Goal: Book appointment/travel/reservation

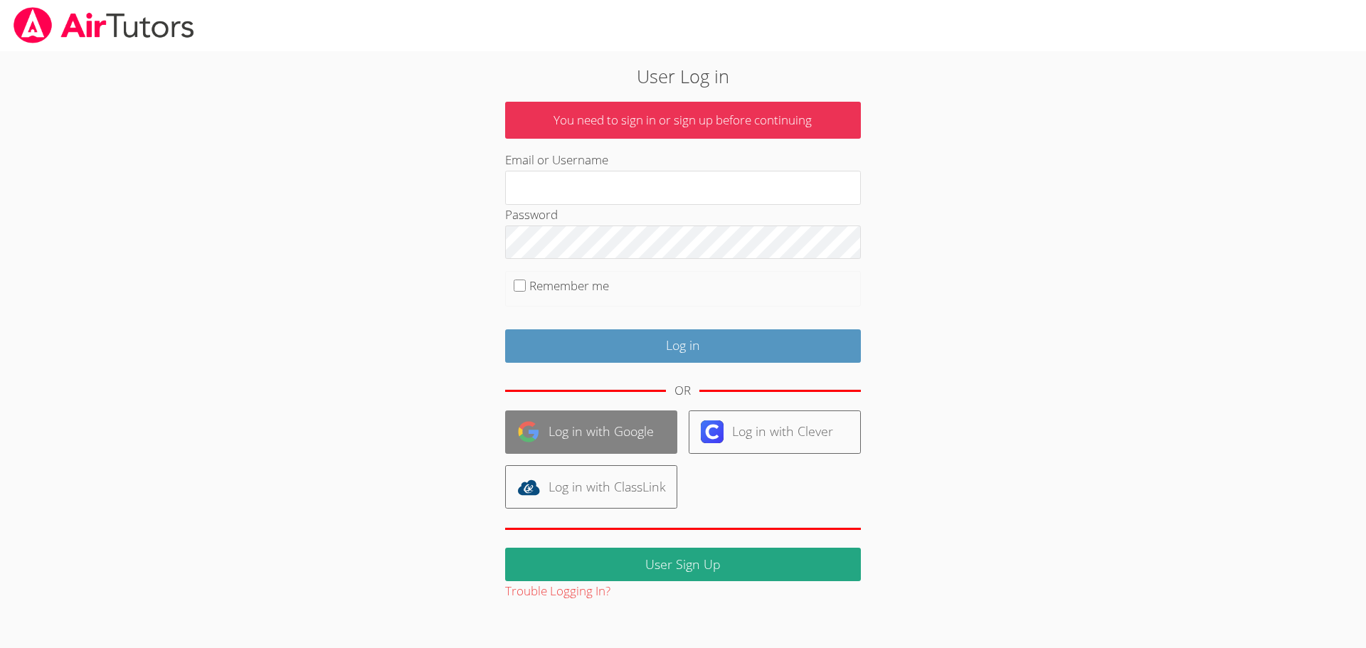
type input "[EMAIL_ADDRESS][DOMAIN_NAME]"
click at [603, 423] on link "Log in with Google" at bounding box center [591, 432] width 172 height 43
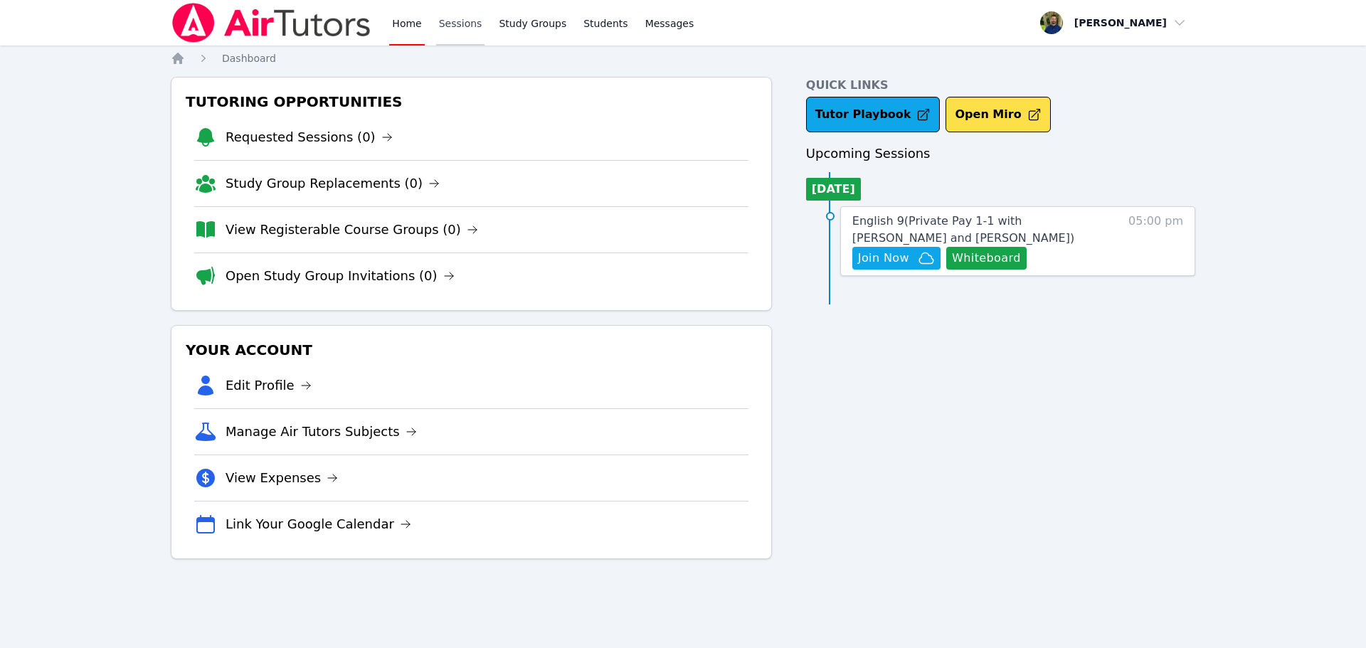
click at [460, 31] on link "Sessions" at bounding box center [460, 23] width 49 height 46
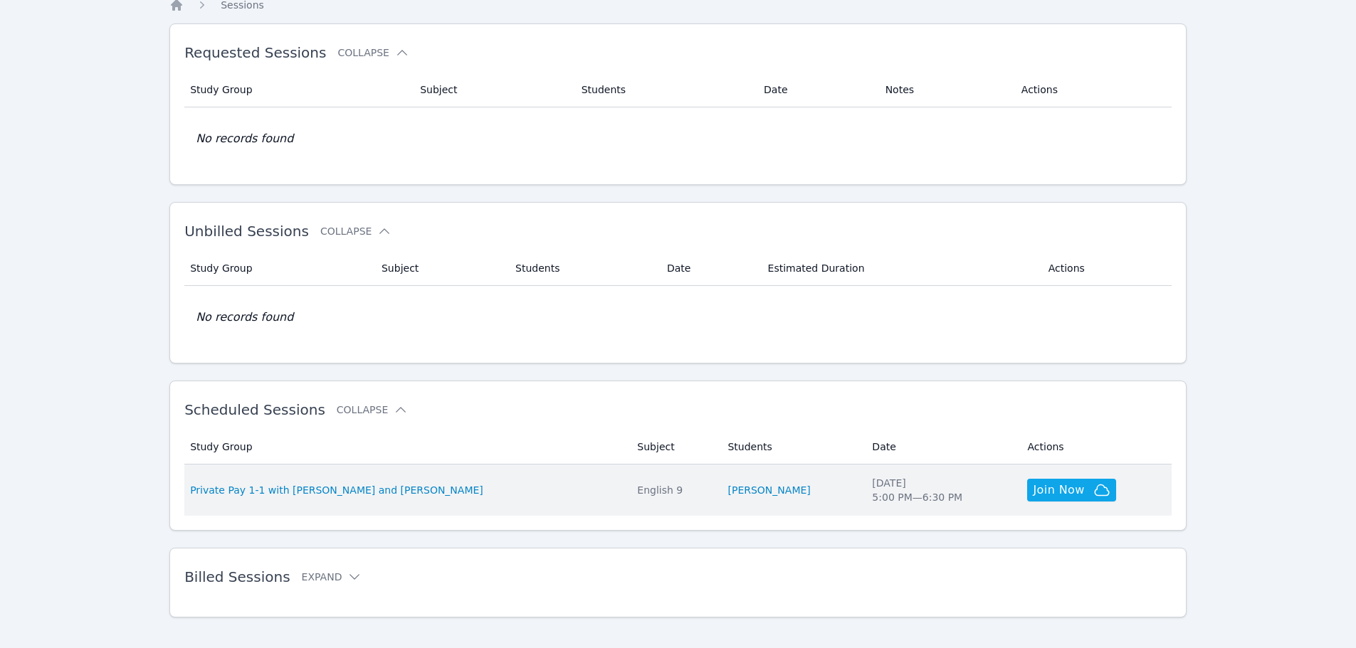
scroll to position [68, 0]
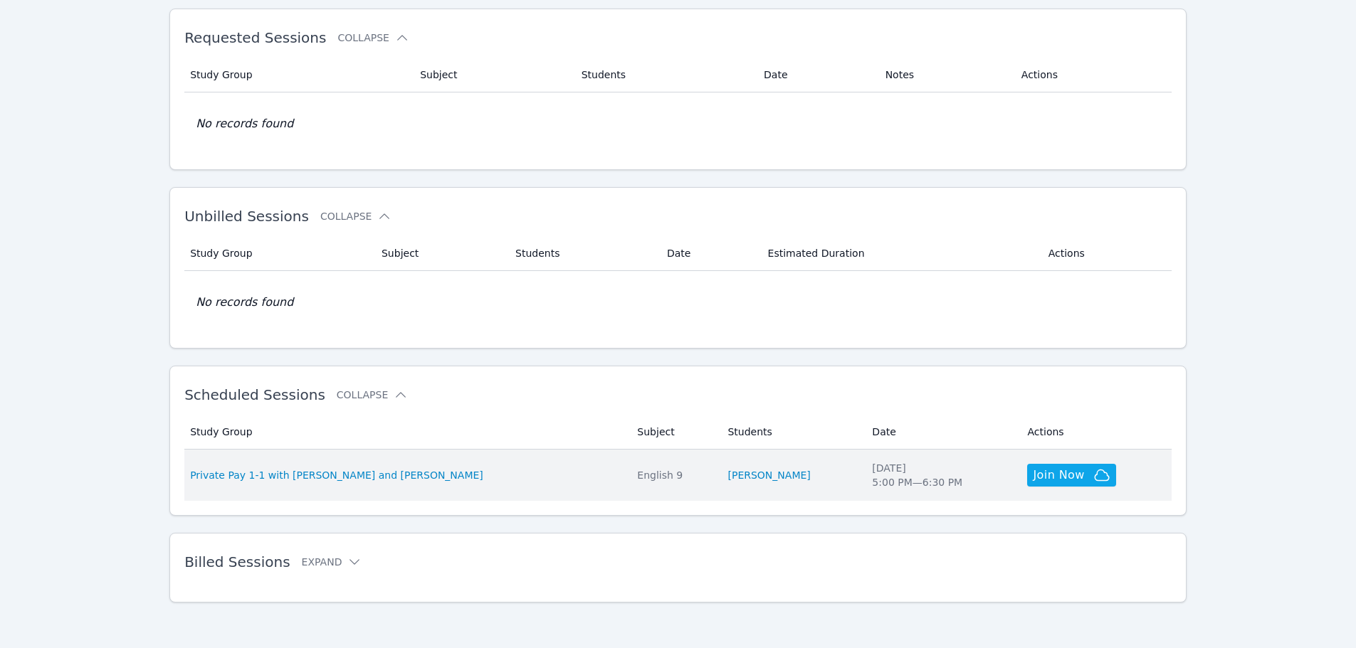
click at [423, 483] on td "Study Group Private Pay 1-1 with [PERSON_NAME] and [PERSON_NAME]" at bounding box center [406, 475] width 444 height 51
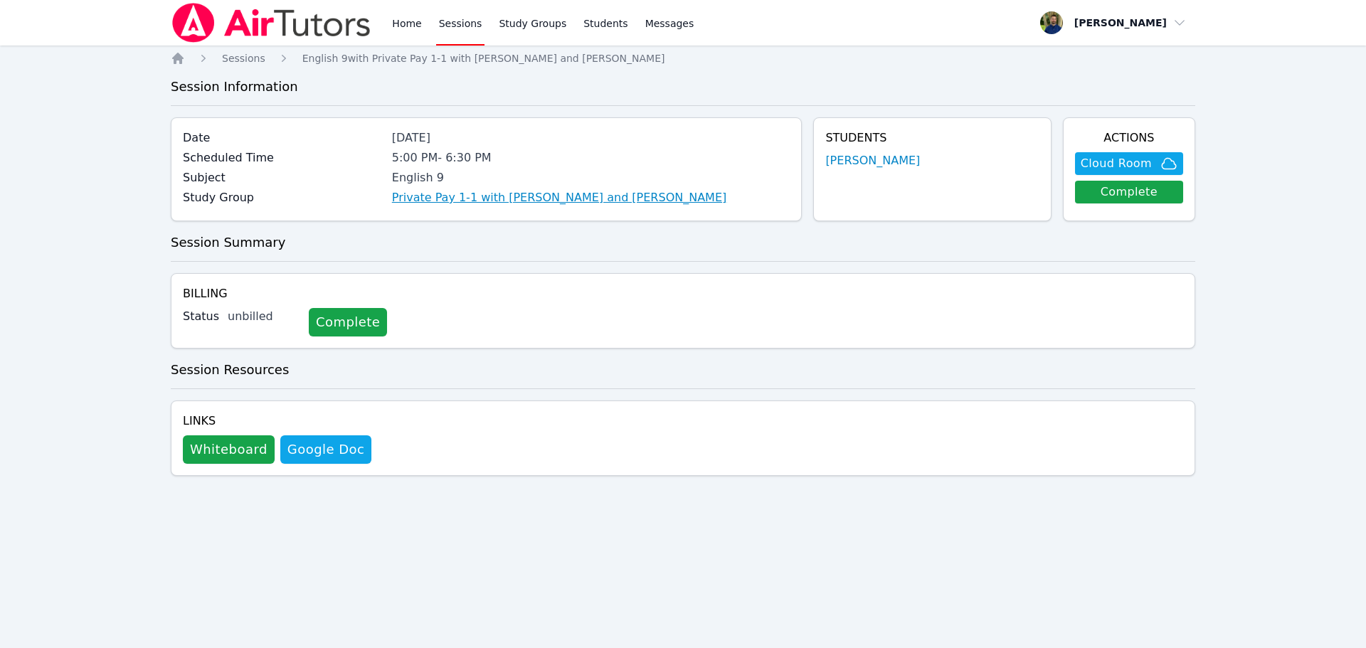
click at [579, 196] on link "Private Pay 1-1 with [PERSON_NAME] and [PERSON_NAME]" at bounding box center [559, 197] width 335 height 17
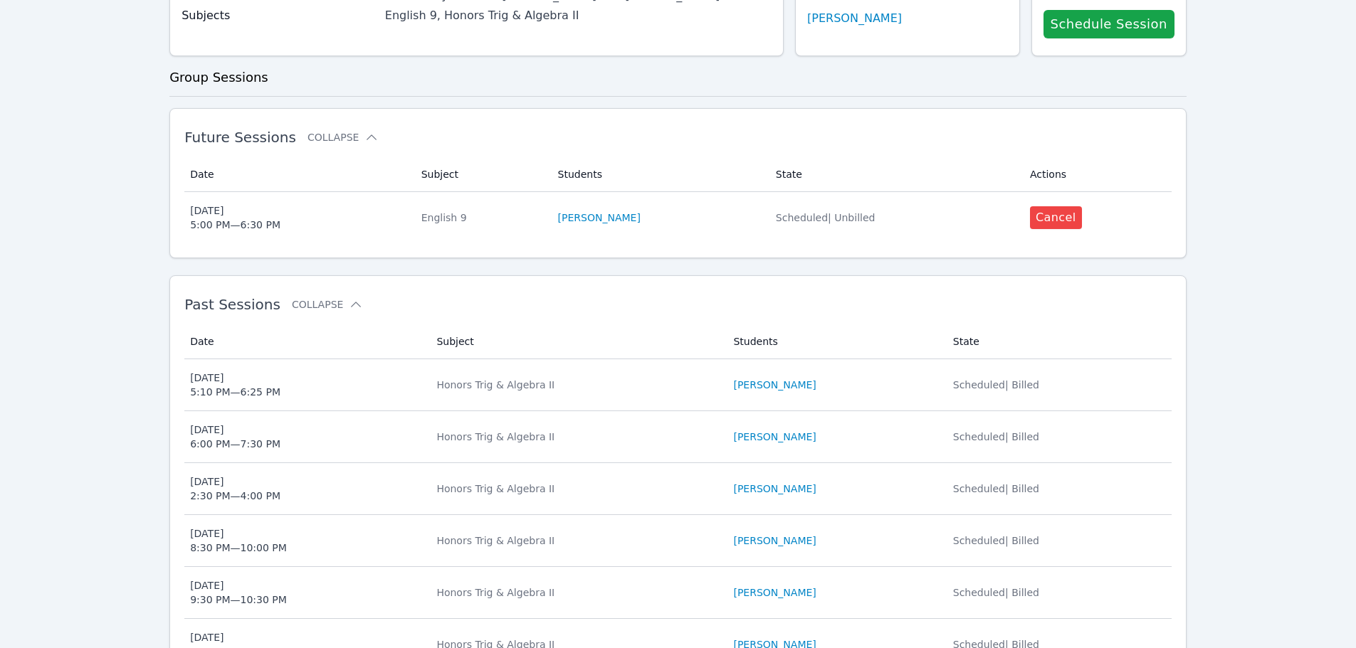
scroll to position [71, 0]
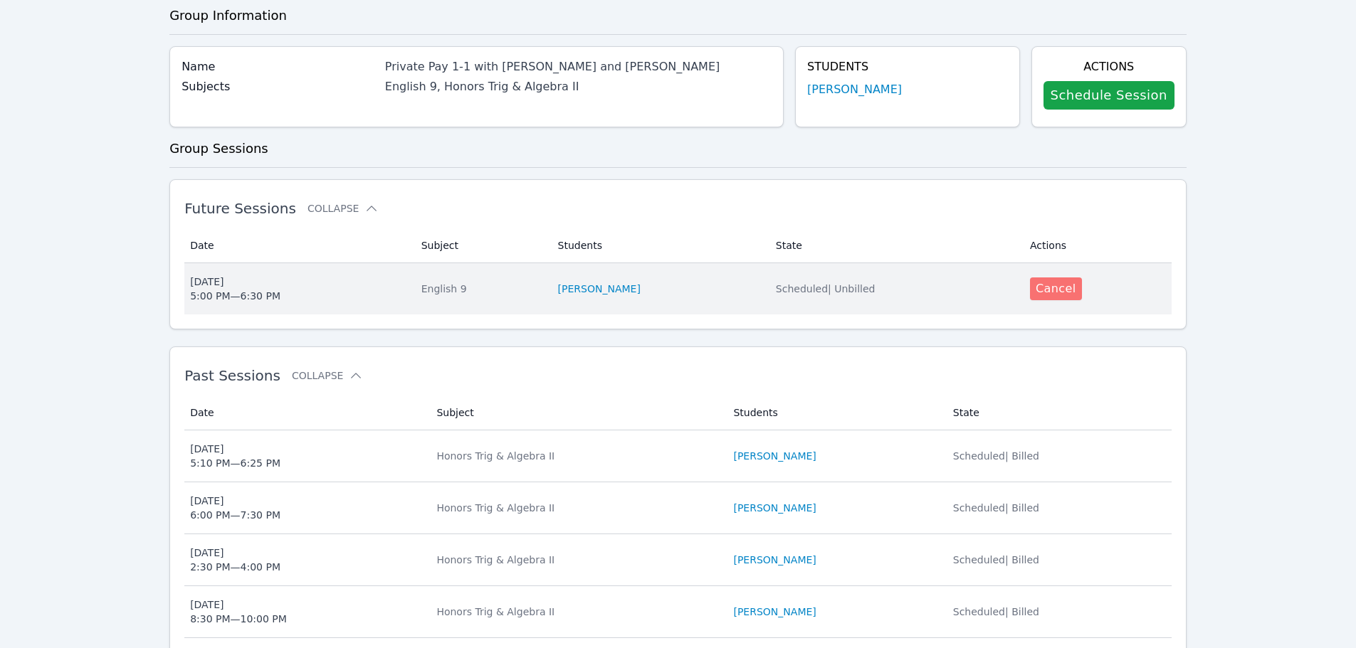
click at [1044, 283] on button "Cancel" at bounding box center [1056, 289] width 52 height 23
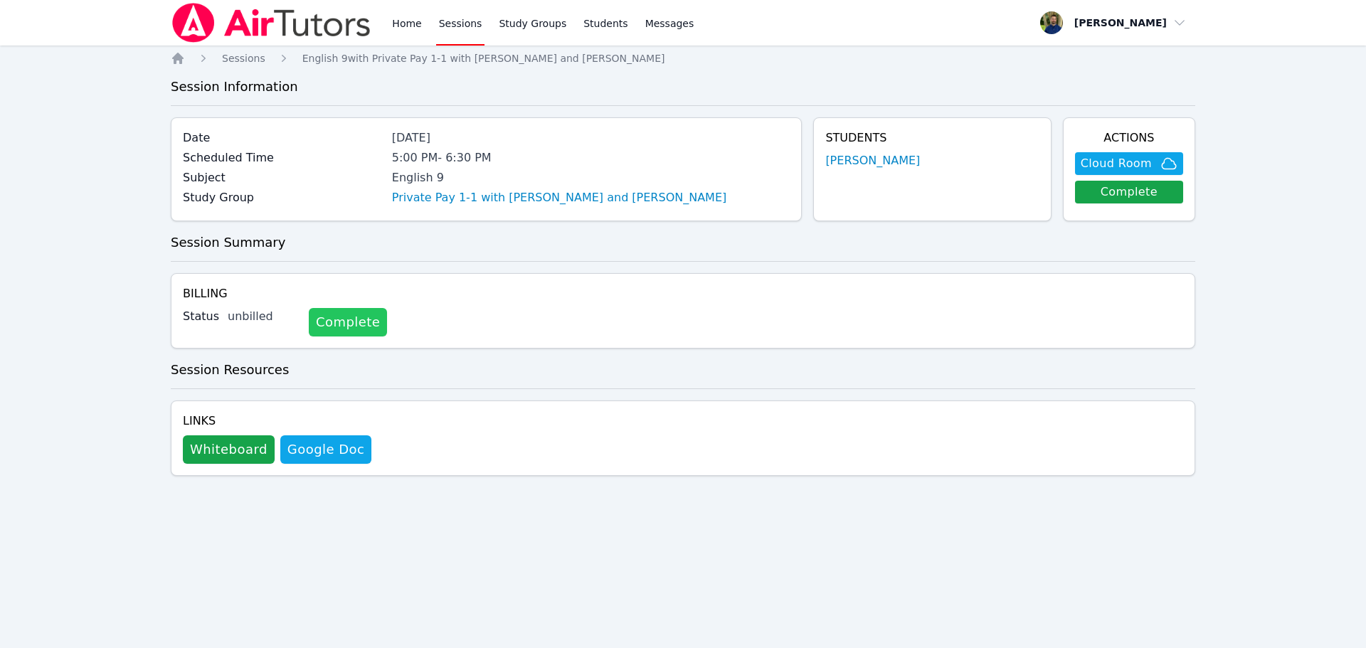
click at [343, 332] on link "Complete" at bounding box center [348, 322] width 78 height 28
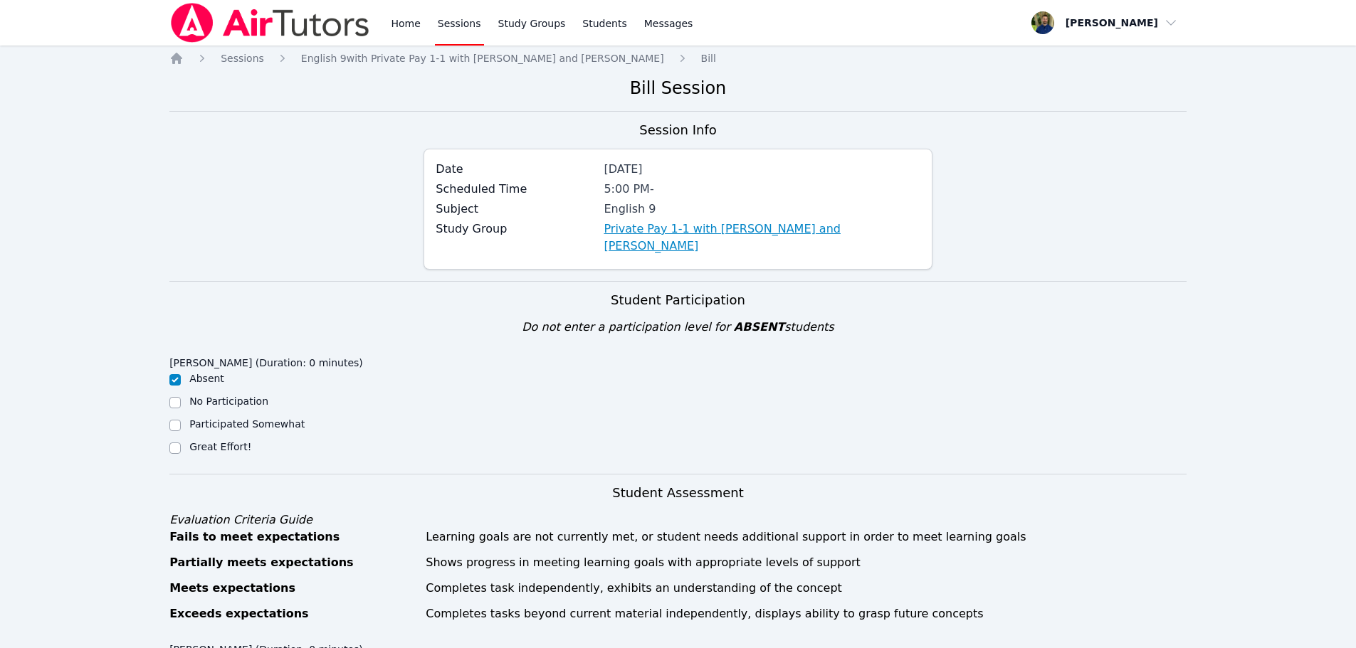
click at [684, 228] on link "Private Pay 1-1 with [PERSON_NAME] and [PERSON_NAME]" at bounding box center [761, 238] width 316 height 34
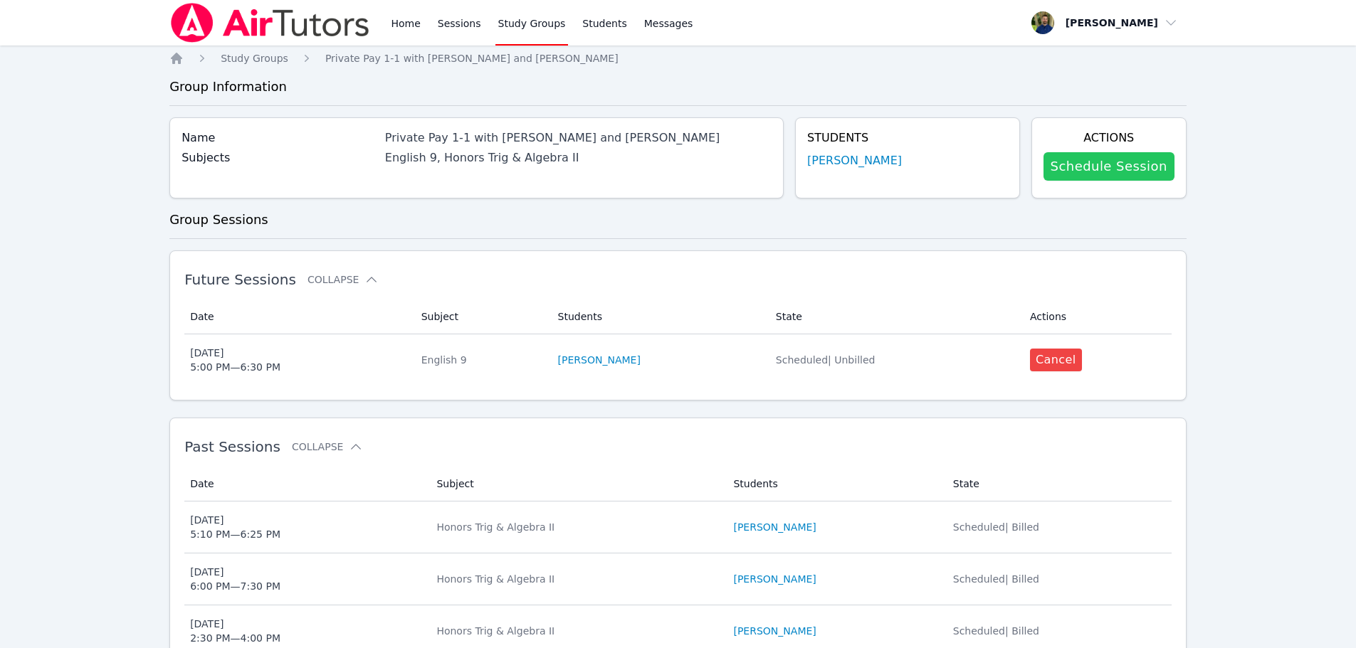
click at [1074, 174] on link "Schedule Session" at bounding box center [1108, 166] width 131 height 28
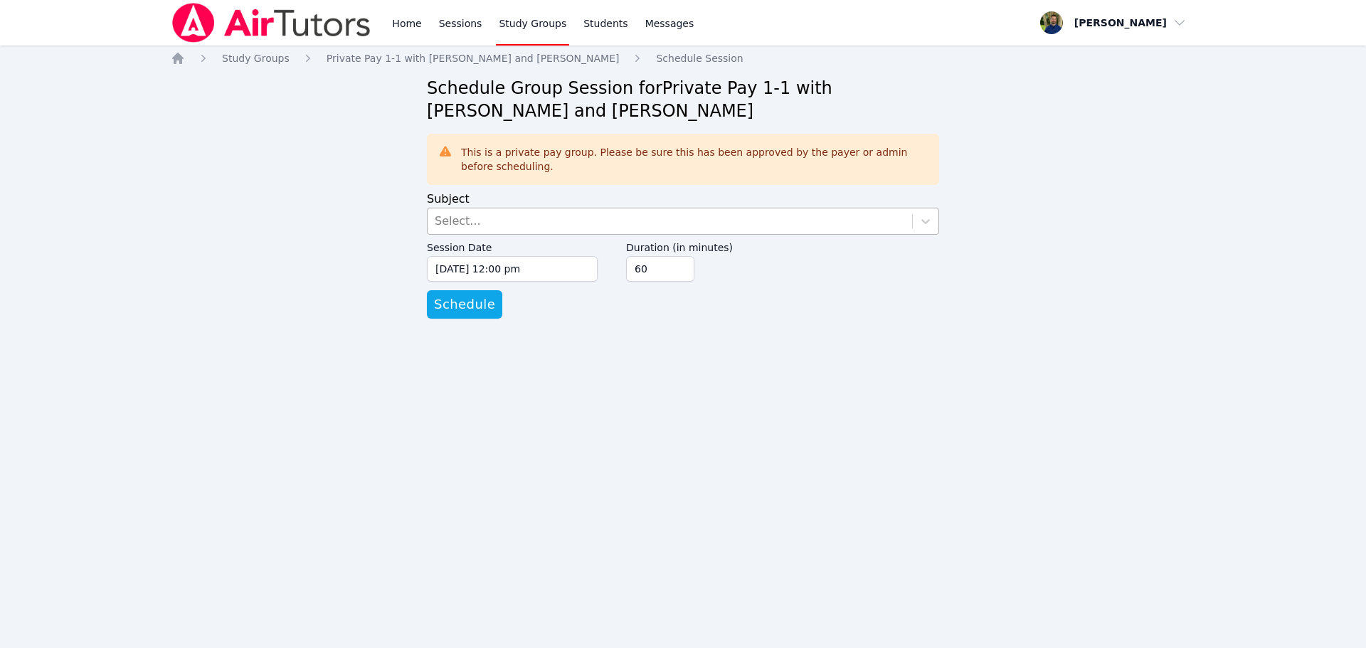
click at [574, 227] on div "Select..." at bounding box center [670, 222] width 485 height 26
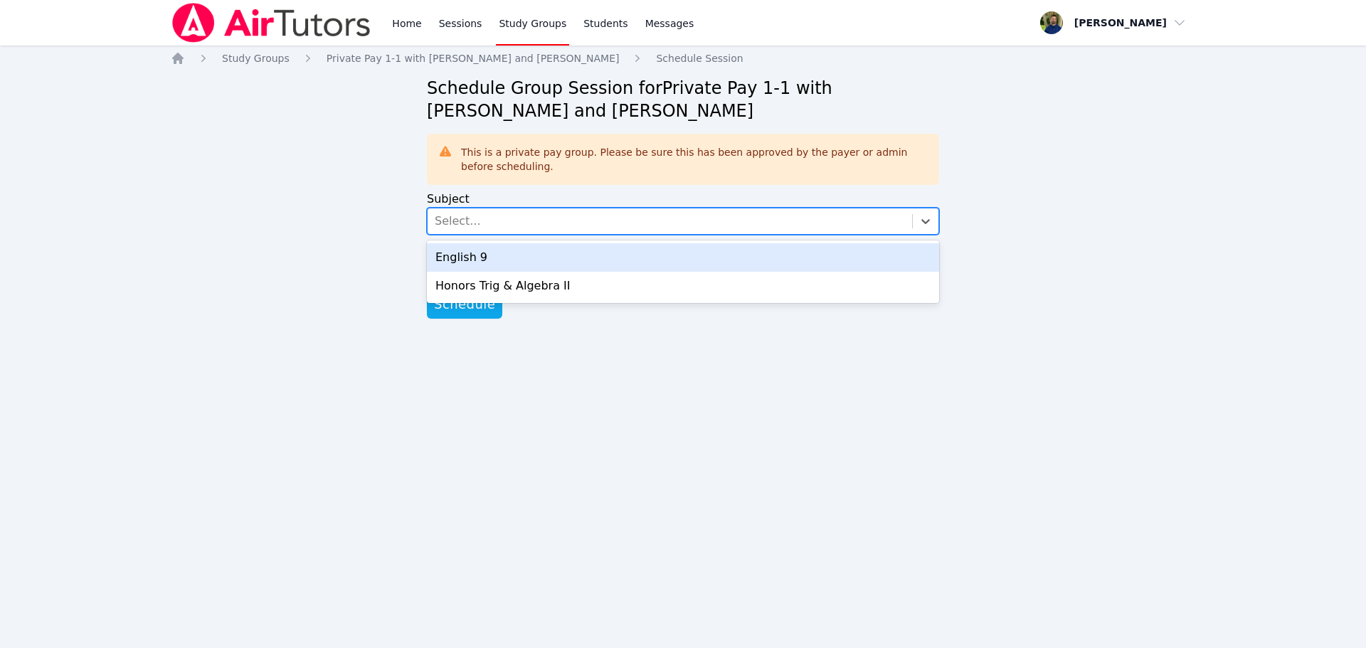
click at [546, 260] on div "English 9" at bounding box center [683, 257] width 512 height 28
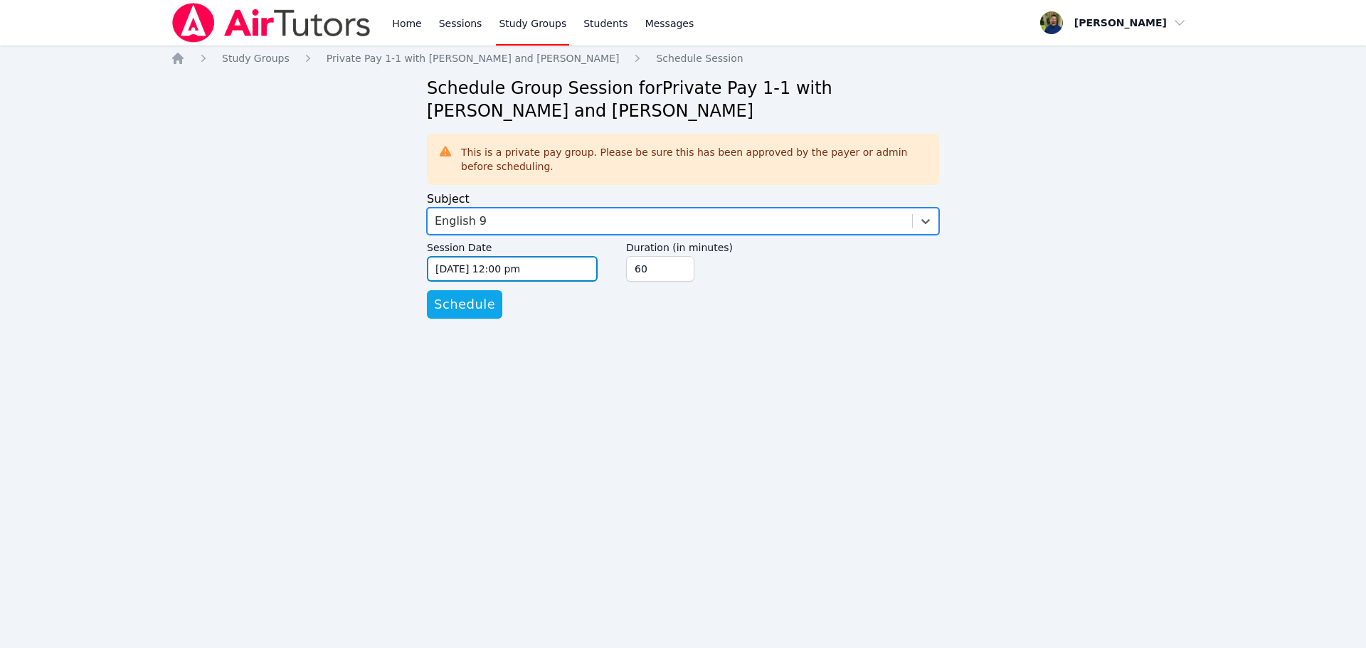
click at [517, 272] on input "[DATE] 12:00 pm" at bounding box center [512, 269] width 171 height 26
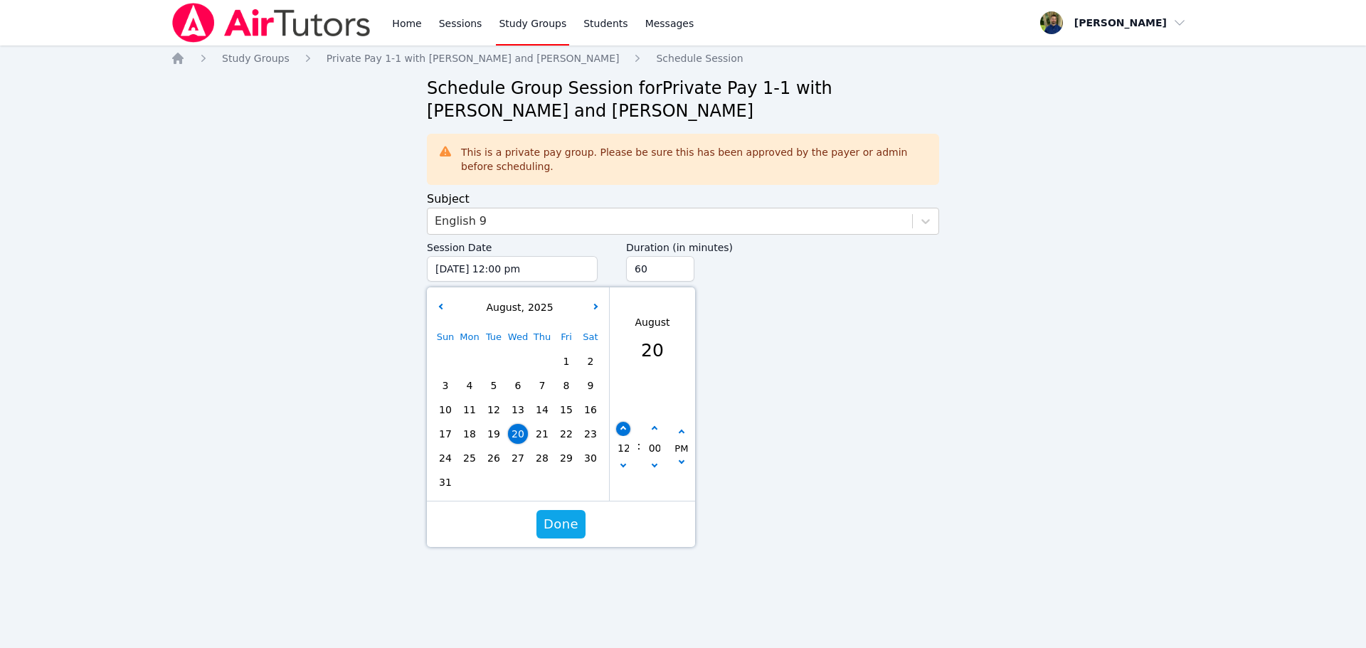
click at [621, 427] on icon "button" at bounding box center [624, 429] width 6 height 6
type input "[DATE] 01:00 pm"
type input "01"
click at [621, 427] on icon "button" at bounding box center [624, 429] width 6 height 6
type input "[DATE] 02:00 pm"
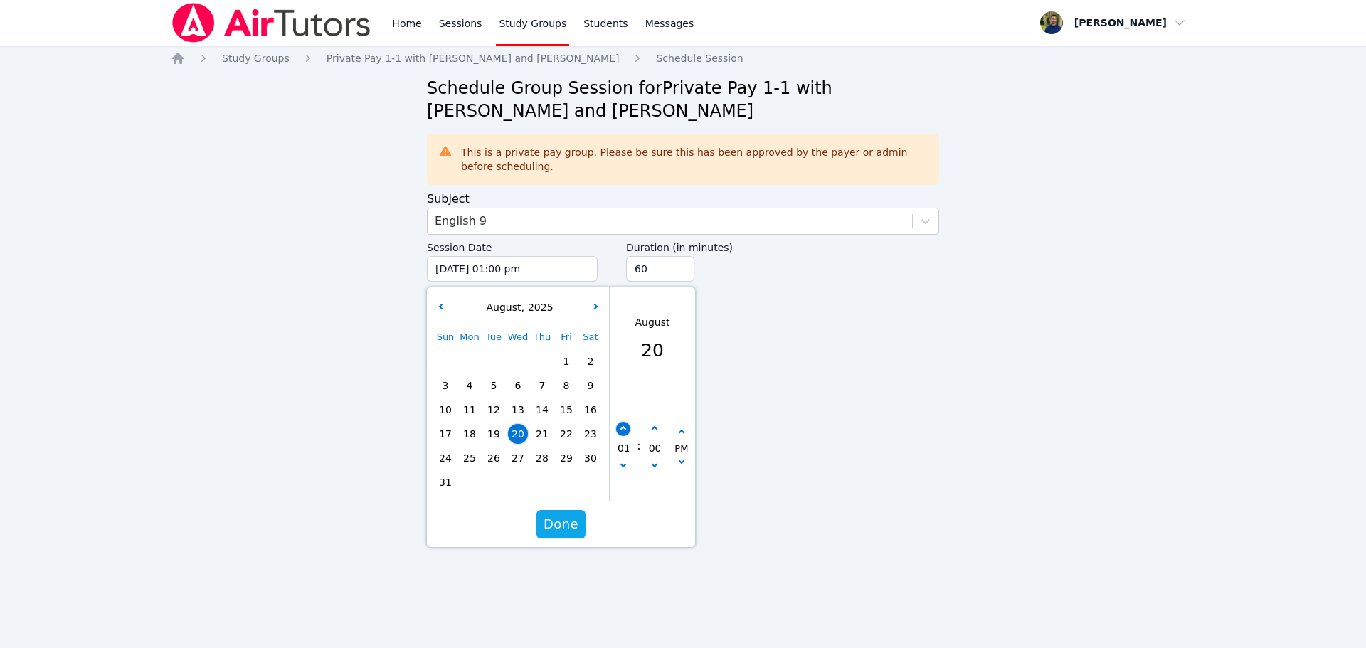
type input "02"
click at [621, 427] on icon "button" at bounding box center [624, 429] width 6 height 6
type input "[DATE] 03:00 pm"
type input "03"
click at [621, 427] on icon "button" at bounding box center [624, 429] width 6 height 6
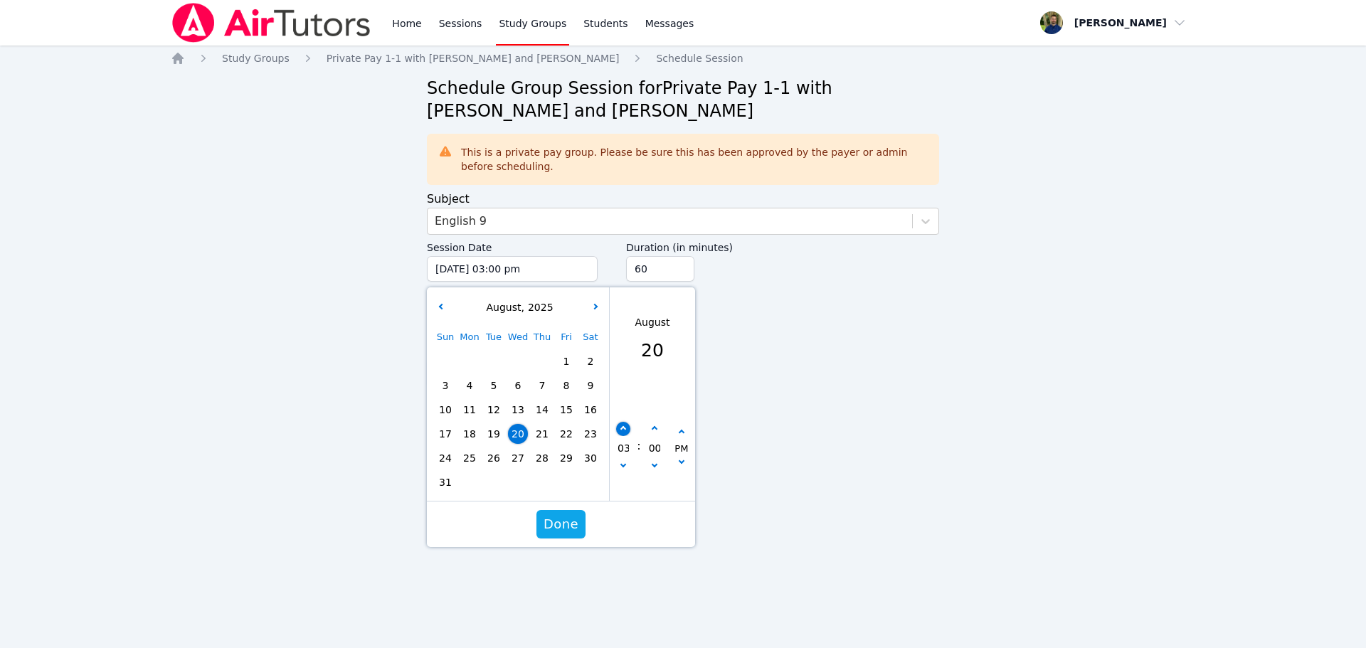
type input "[DATE] 04:00 pm"
type input "04"
click at [621, 427] on icon "button" at bounding box center [624, 429] width 6 height 6
type input "[DATE] 05:00 pm"
type input "05"
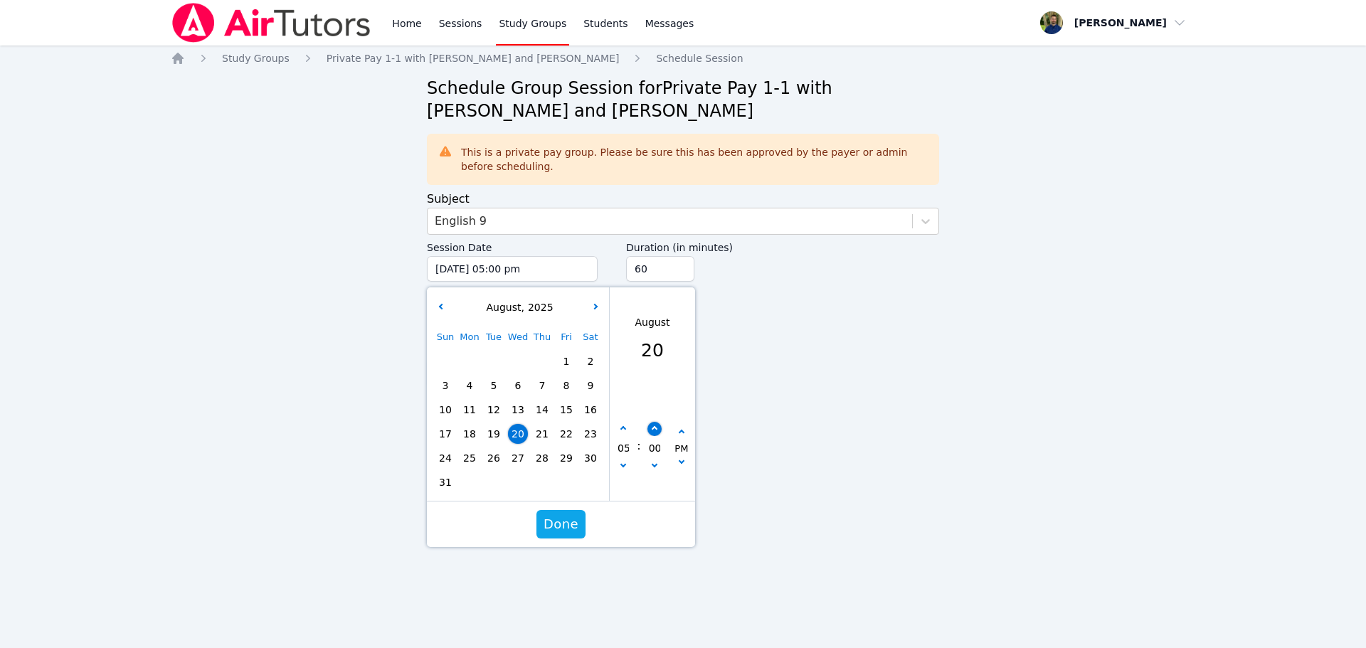
click at [651, 427] on button "button" at bounding box center [655, 429] width 14 height 14
type input "[DATE] 05:05 pm"
type input "05"
click at [651, 427] on button "button" at bounding box center [655, 429] width 14 height 14
type input "[DATE] 05:10 pm"
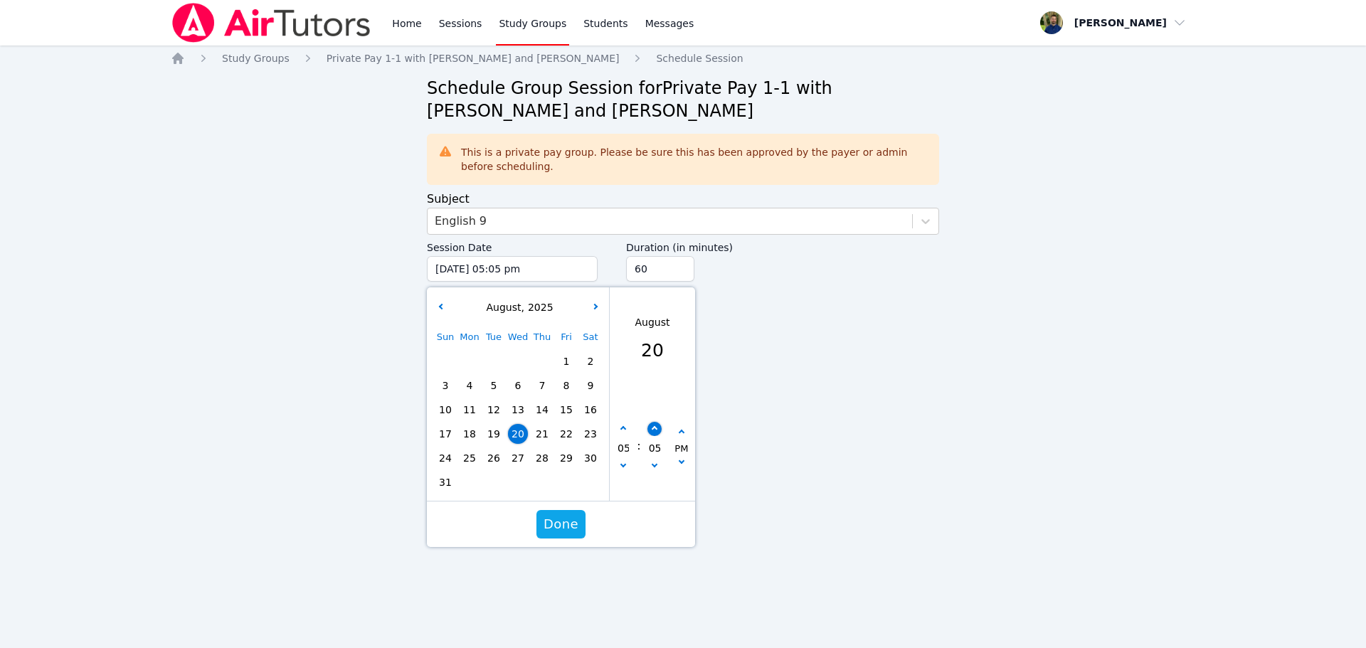
type input "10"
click at [651, 427] on button "button" at bounding box center [655, 429] width 14 height 14
type input "[DATE] 05:15 pm"
type input "15"
click at [651, 427] on button "button" at bounding box center [655, 429] width 14 height 14
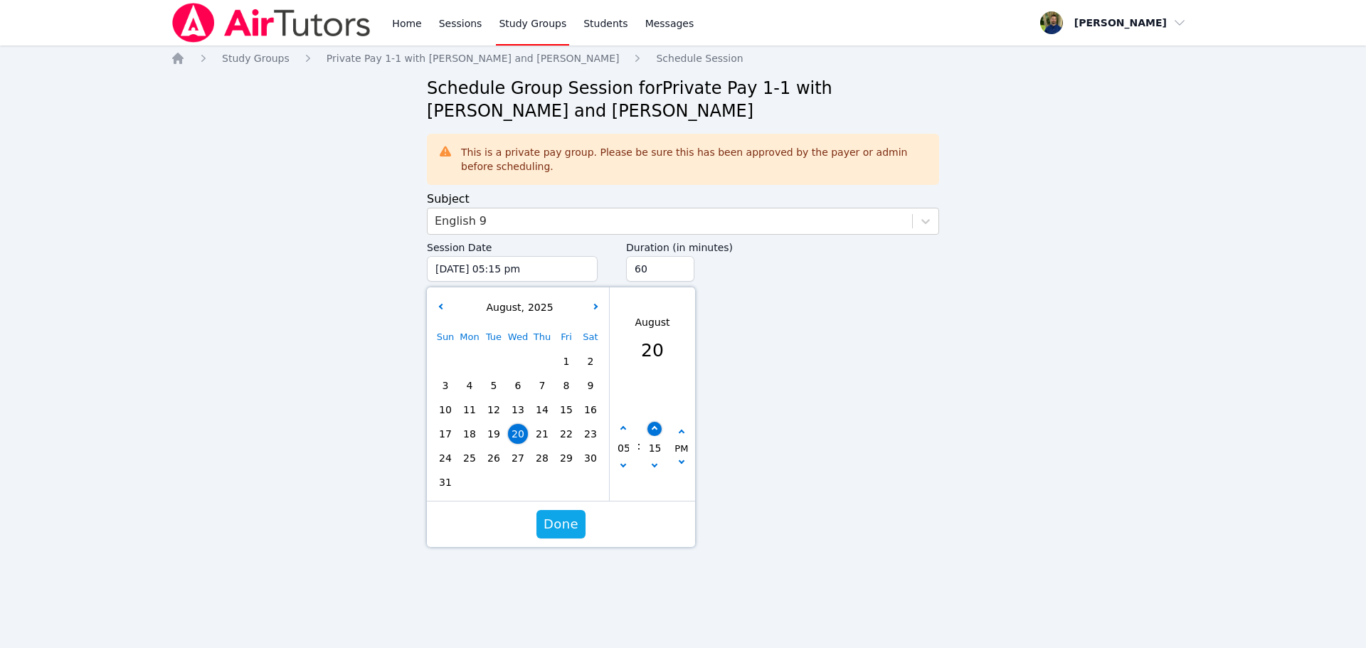
type input "[DATE] 05:20 pm"
type input "20"
click at [651, 427] on button "button" at bounding box center [655, 429] width 14 height 14
type input "[DATE] 05:25 pm"
type input "25"
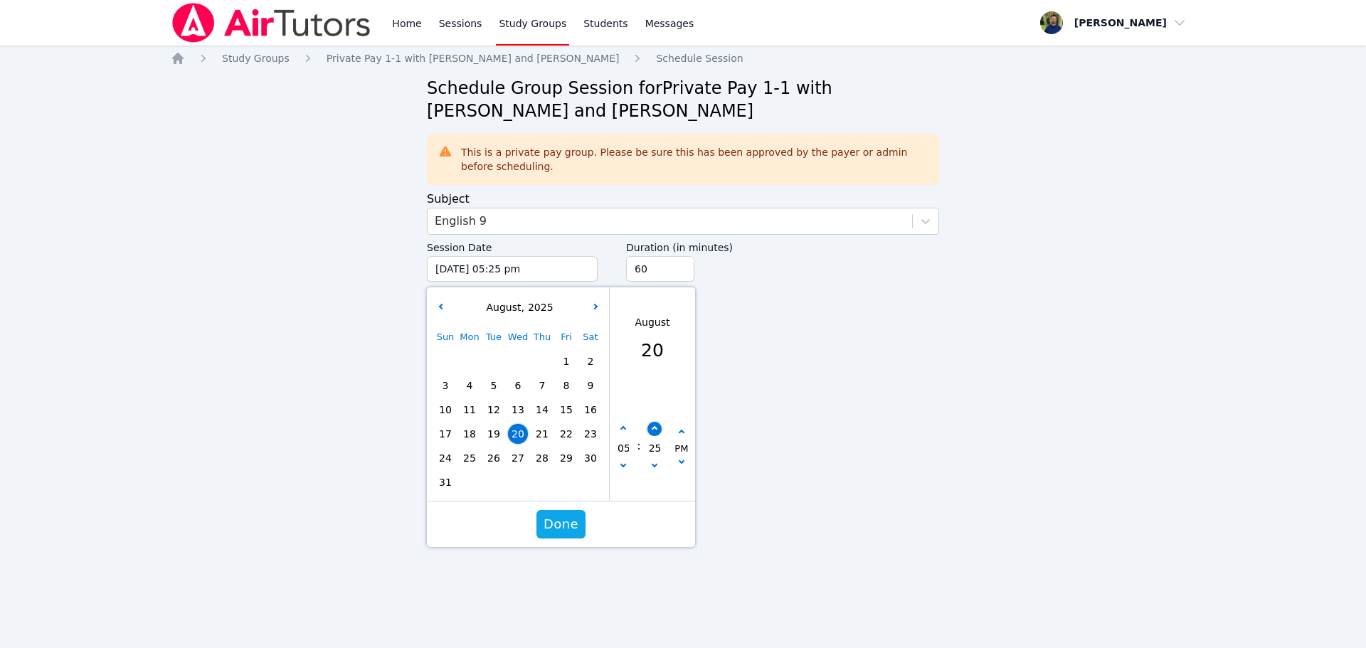
click at [651, 427] on button "button" at bounding box center [655, 429] width 14 height 14
type input "[DATE] 05:30 pm"
type input "30"
click at [558, 532] on span "Done" at bounding box center [561, 525] width 35 height 20
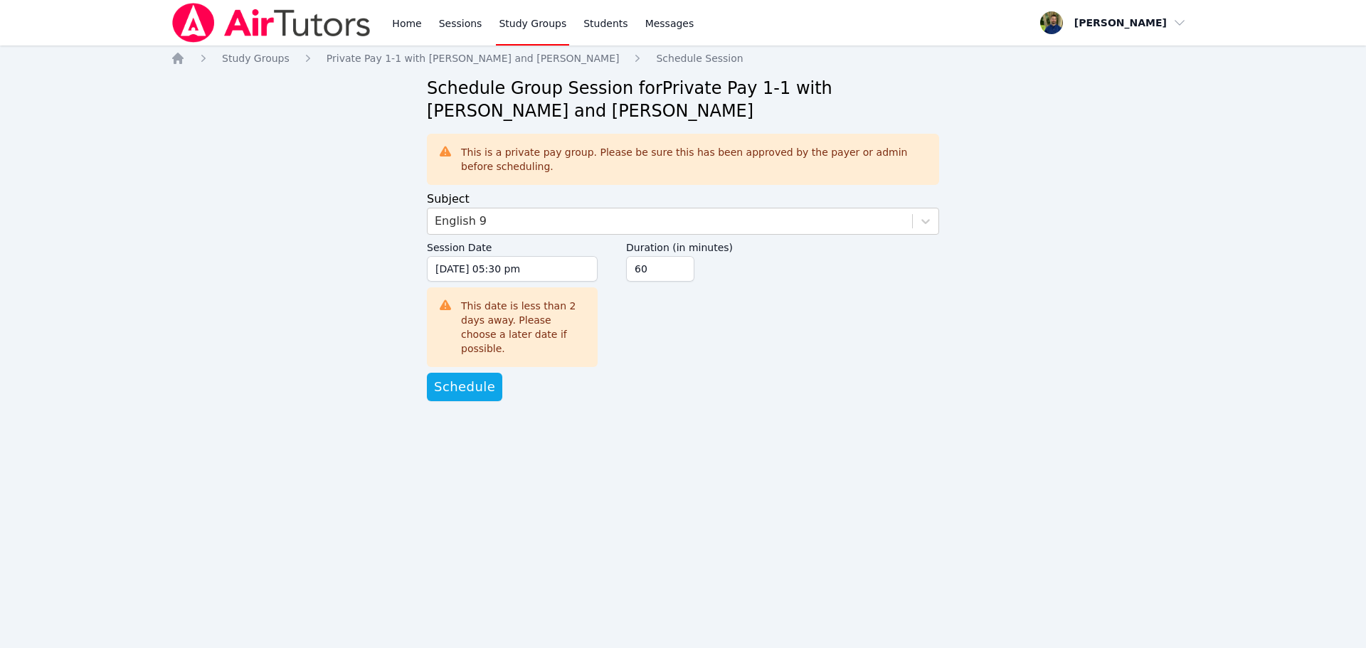
click at [784, 456] on div "Home Sessions Study Groups Students Messages Open user menu [PERSON_NAME] Open …" at bounding box center [683, 324] width 1366 height 648
click at [683, 265] on input "75" at bounding box center [660, 269] width 68 height 26
type input "90"
click at [683, 265] on input "90" at bounding box center [660, 269] width 68 height 26
click at [470, 377] on span "Schedule" at bounding box center [464, 387] width 61 height 20
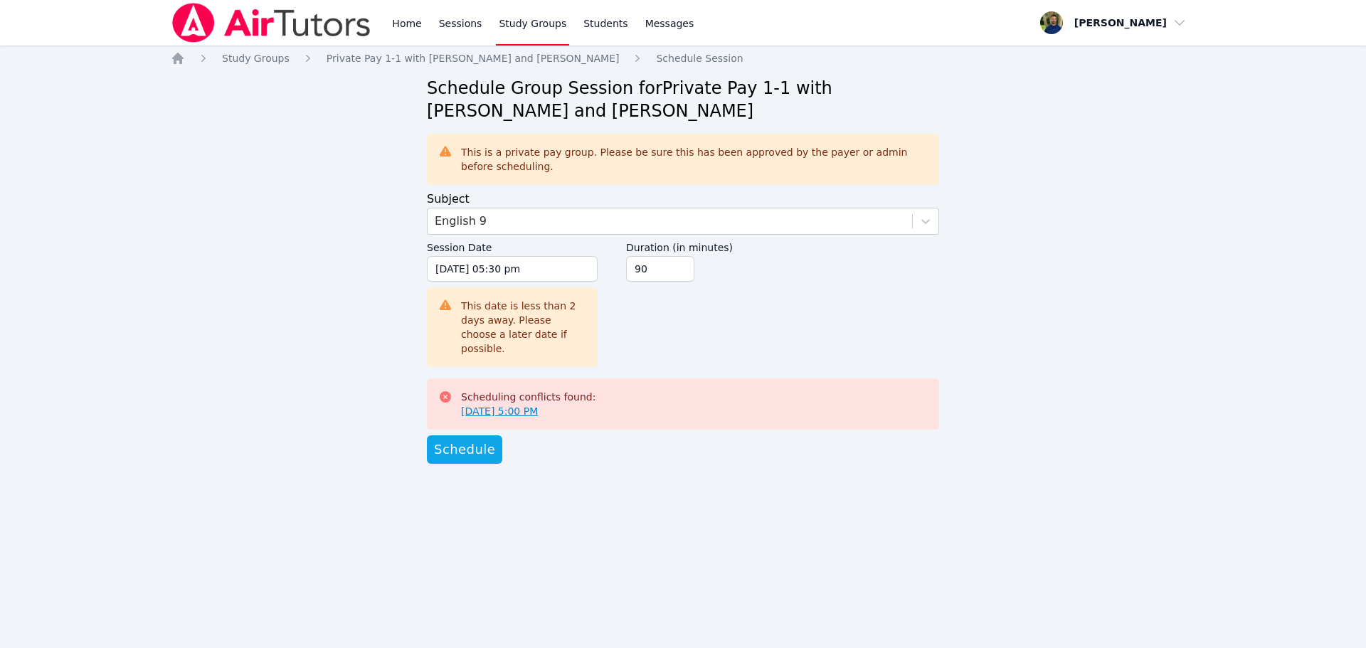
click at [538, 404] on link "[DATE] 5:00 PM" at bounding box center [499, 411] width 77 height 14
click at [476, 440] on span "Schedule" at bounding box center [464, 450] width 61 height 20
click at [444, 390] on icon at bounding box center [445, 397] width 14 height 14
click at [444, 391] on icon at bounding box center [445, 396] width 11 height 11
click at [628, 216] on div "English 9" at bounding box center [670, 222] width 485 height 26
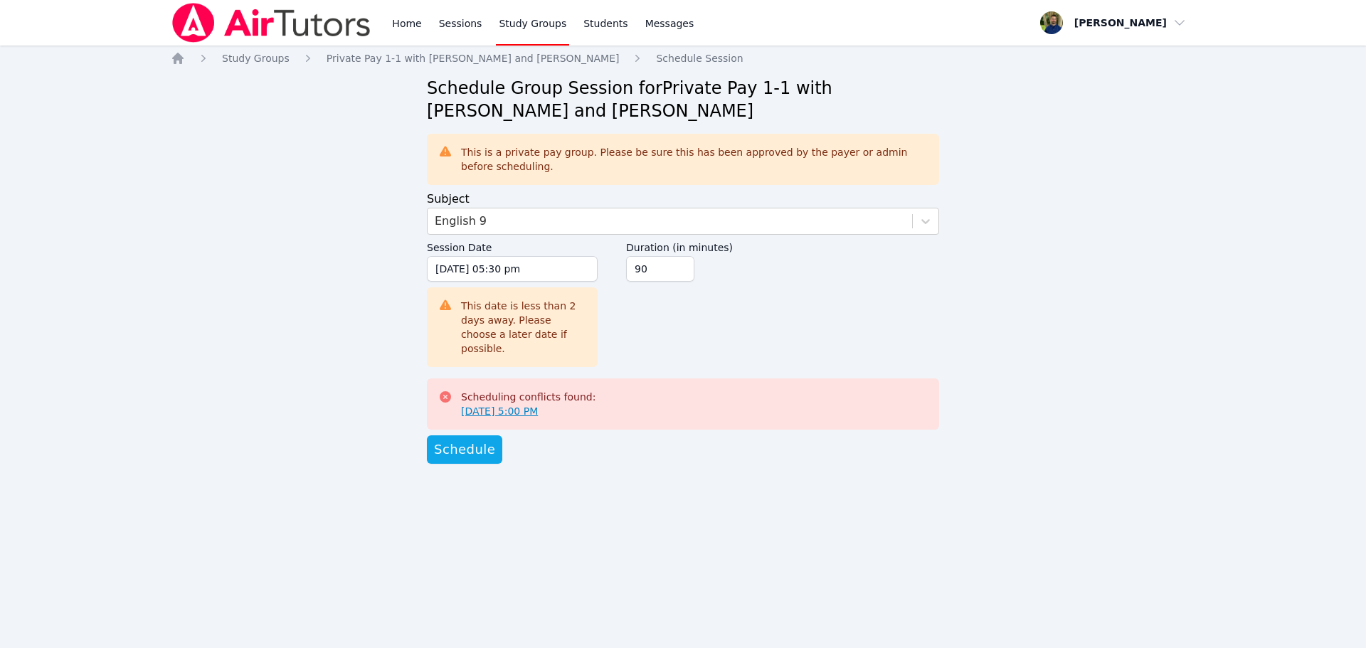
click at [1053, 222] on div "Home Study Groups Private Pay 1-1 with [PERSON_NAME] and [PERSON_NAME] Schedule…" at bounding box center [683, 271] width 1025 height 441
click at [464, 19] on link "Sessions" at bounding box center [460, 23] width 49 height 46
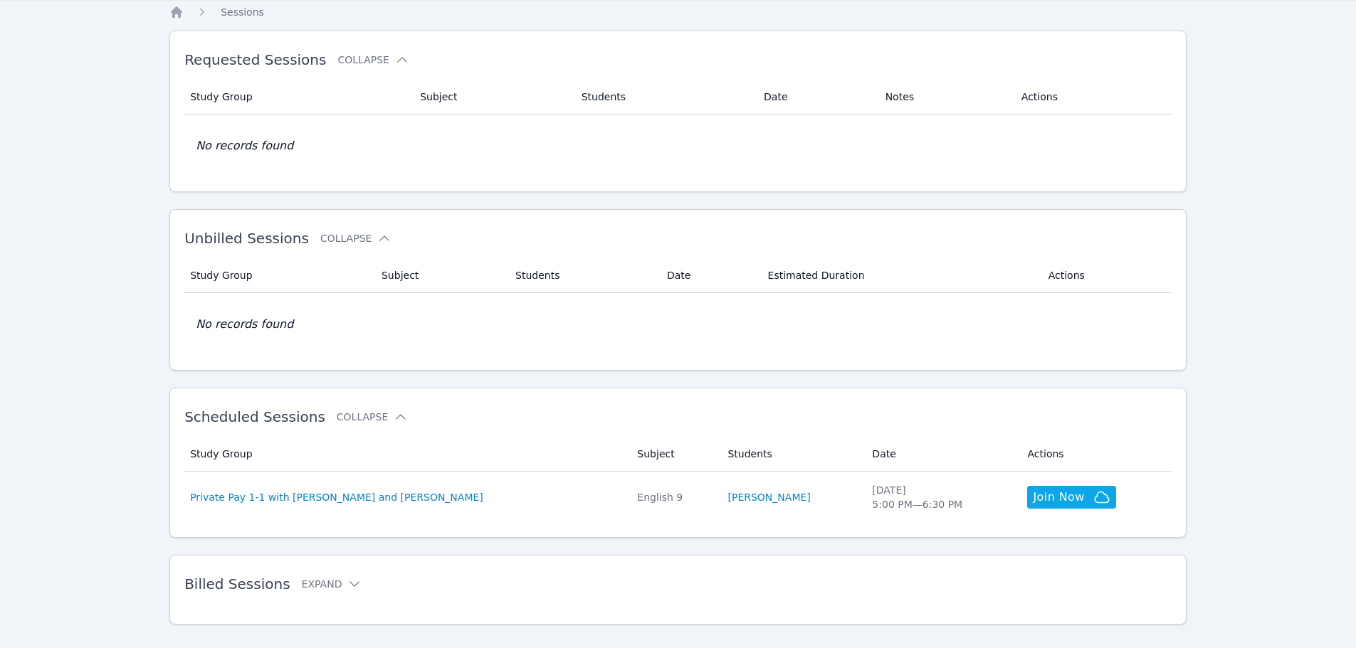
scroll to position [68, 0]
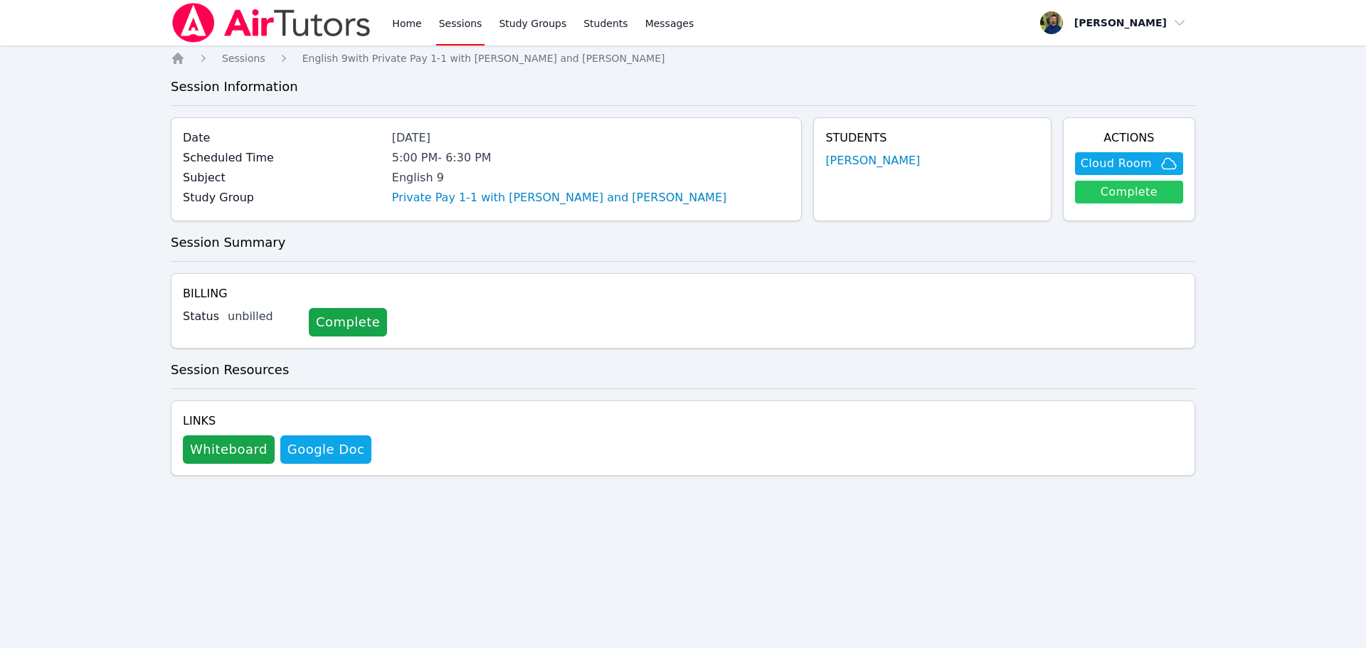
click at [1124, 195] on link "Complete" at bounding box center [1129, 192] width 108 height 23
